Goal: Check status: Check status

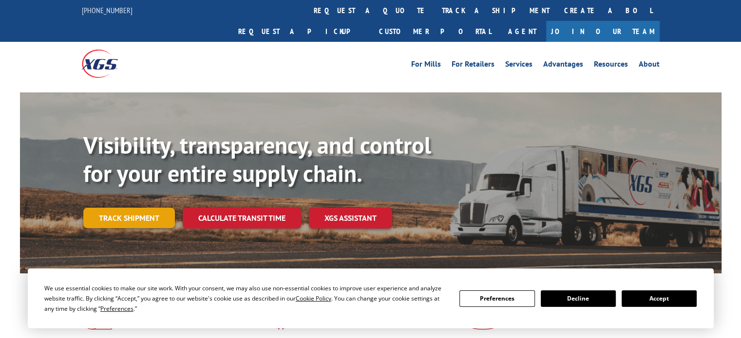
click at [117, 208] on link "Track shipment" at bounding box center [129, 218] width 92 height 20
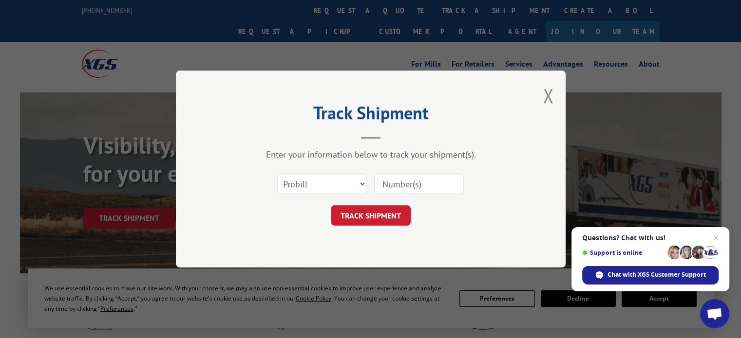
click at [413, 187] on input at bounding box center [419, 184] width 90 height 20
paste input "17664690"
type input "17664690"
click at [390, 212] on button "TRACK SHIPMENT" at bounding box center [371, 215] width 80 height 20
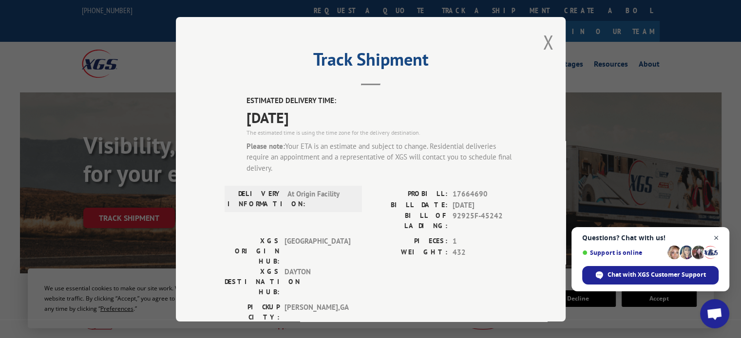
click at [715, 241] on span "Close chat" at bounding box center [716, 238] width 12 height 12
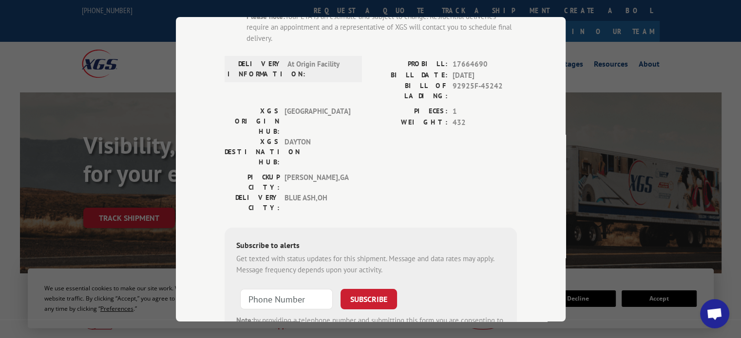
scroll to position [177, 0]
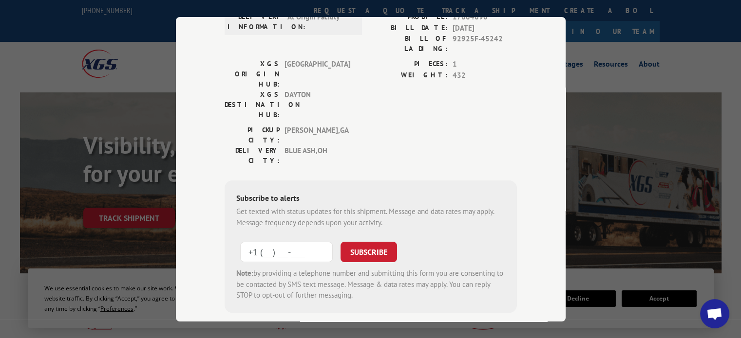
click at [289, 242] on input "+1 (___) ___-____" at bounding box center [286, 252] width 93 height 20
type input "[PHONE_NUMBER]"
click at [390, 242] on button "SUBSCRIBE" at bounding box center [368, 252] width 56 height 20
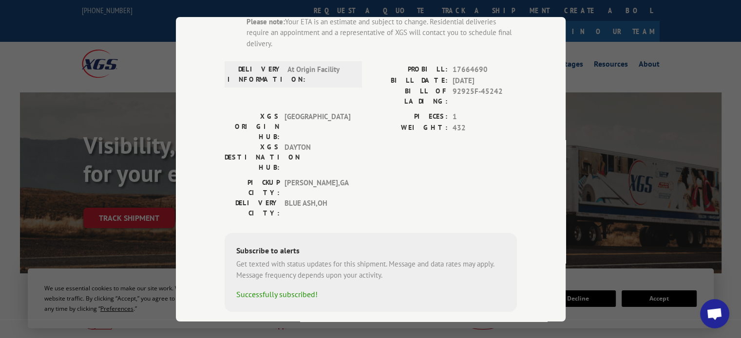
click at [592, 72] on div "Track Shipment ESTIMATED DELIVERY TIME: [DATE] The estimated time is using the …" at bounding box center [370, 169] width 741 height 338
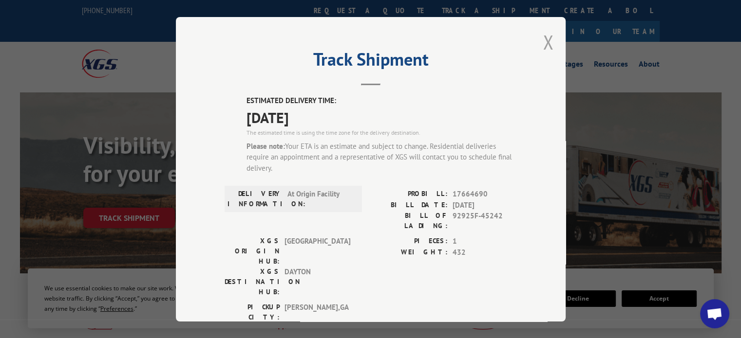
click at [548, 42] on button "Close modal" at bounding box center [547, 42] width 11 height 26
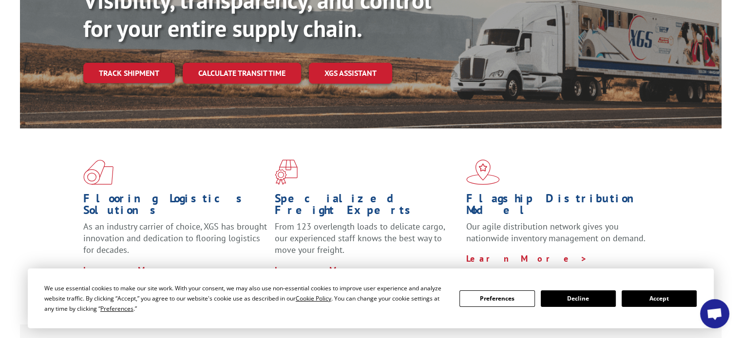
scroll to position [146, 0]
